Goal: Task Accomplishment & Management: Manage account settings

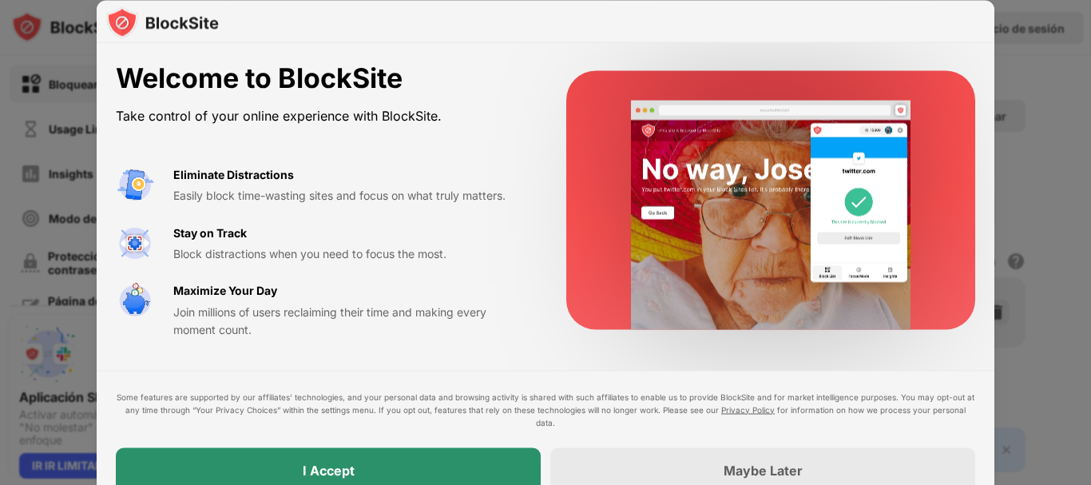
click at [406, 464] on div "I Accept" at bounding box center [328, 469] width 425 height 45
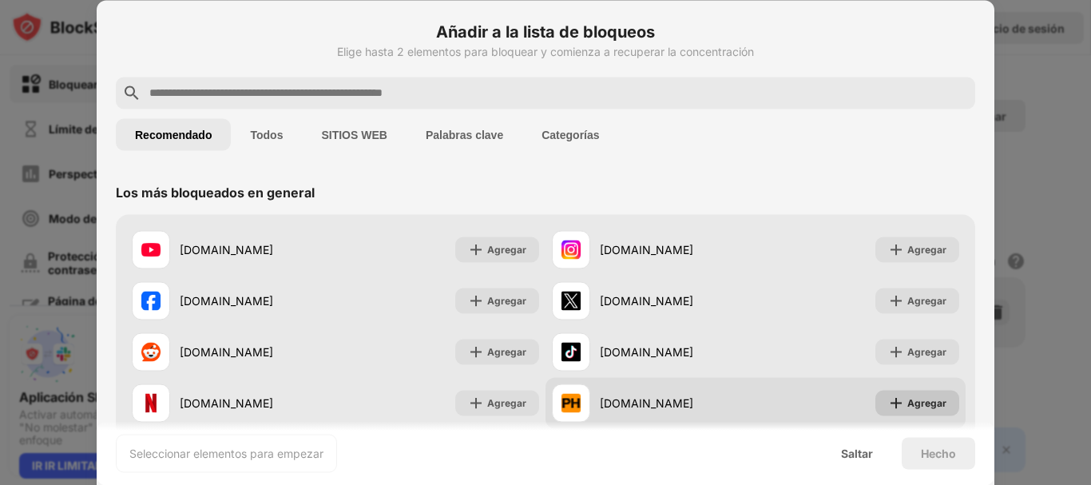
click at [888, 402] on img at bounding box center [896, 402] width 16 height 16
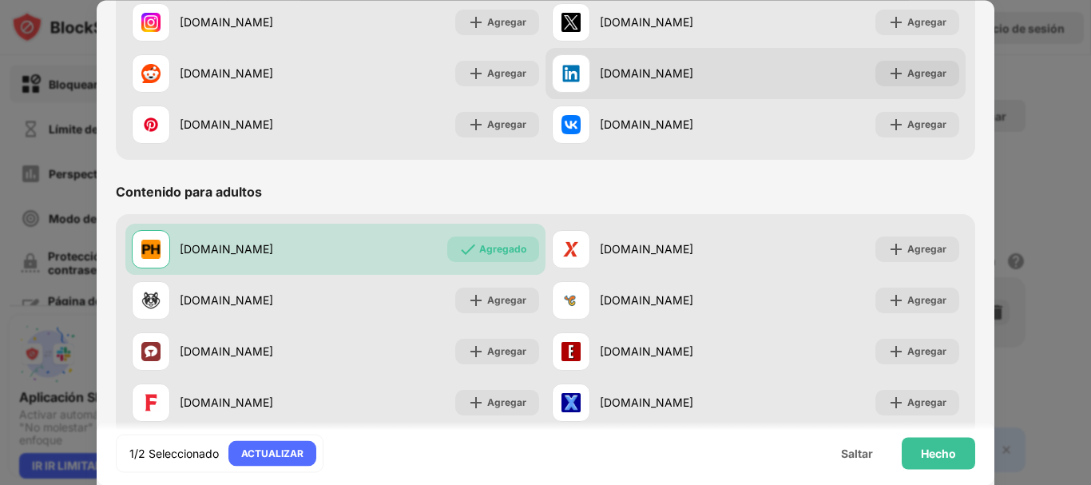
scroll to position [559, 0]
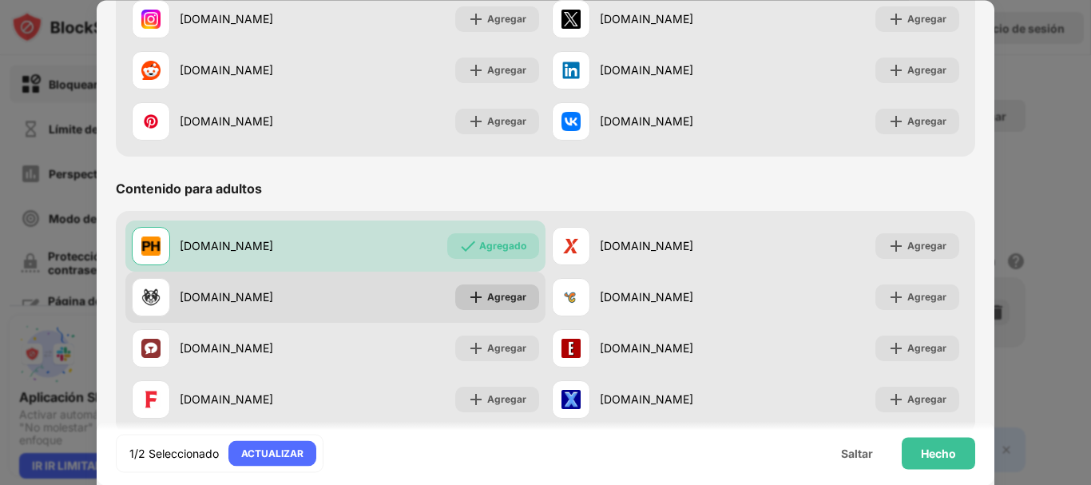
click at [473, 295] on img at bounding box center [476, 297] width 16 height 16
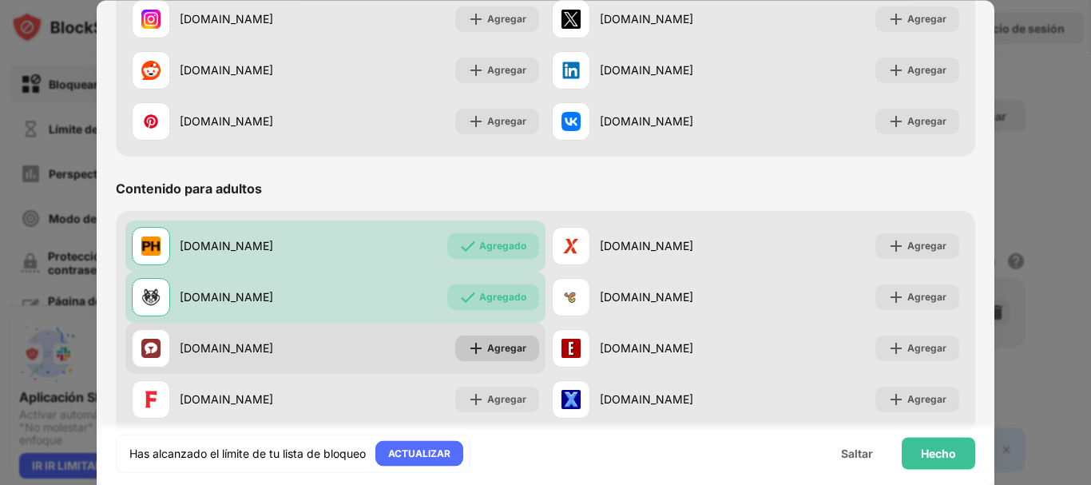
click at [471, 348] on img at bounding box center [476, 348] width 16 height 16
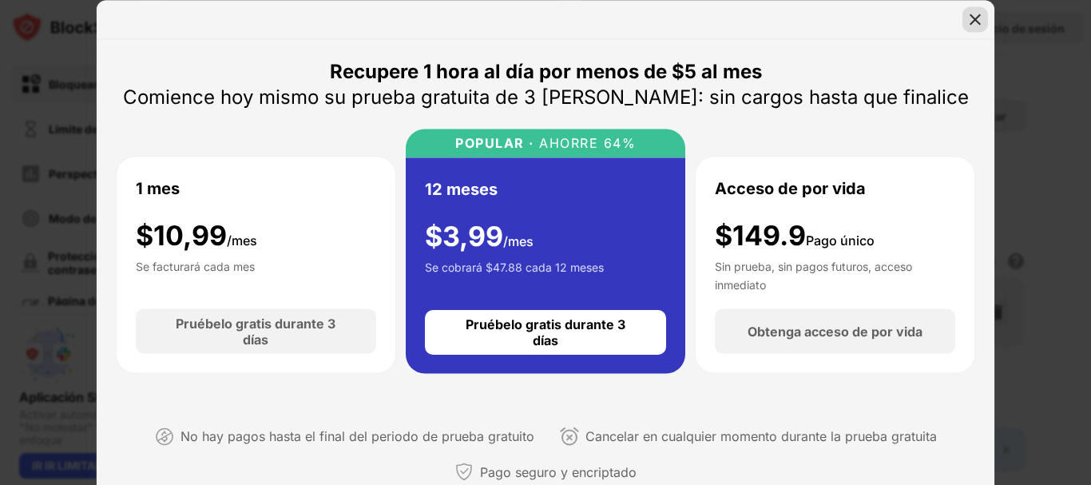
click at [972, 24] on img at bounding box center [975, 19] width 16 height 16
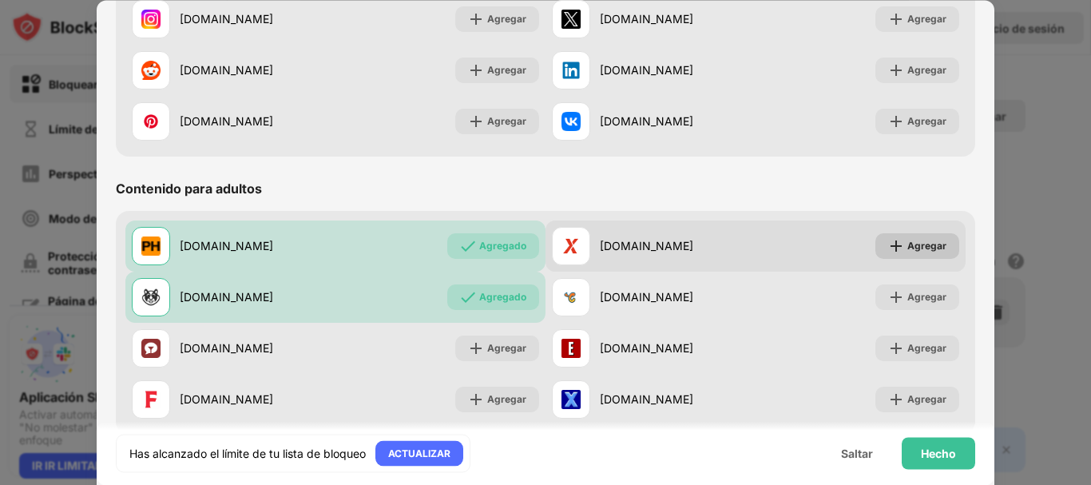
click at [875, 244] on div "Agregar" at bounding box center [917, 246] width 84 height 26
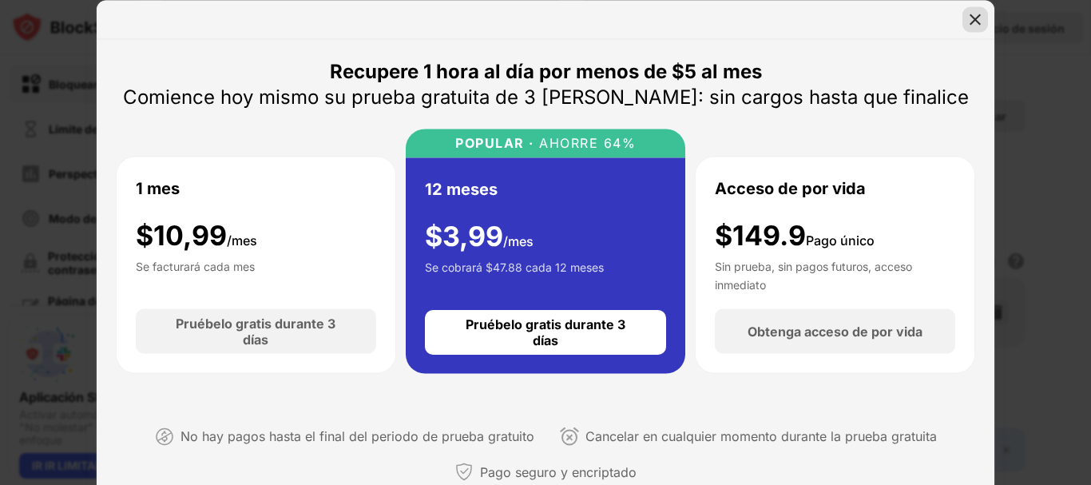
click at [970, 11] on img at bounding box center [975, 19] width 16 height 16
